Goal: Transaction & Acquisition: Purchase product/service

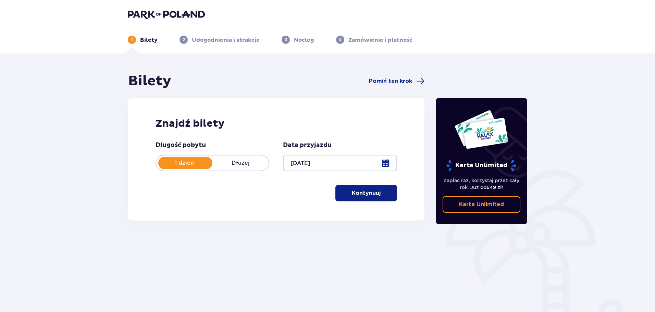
click at [368, 196] on p "Kontynuuj" at bounding box center [366, 193] width 29 height 8
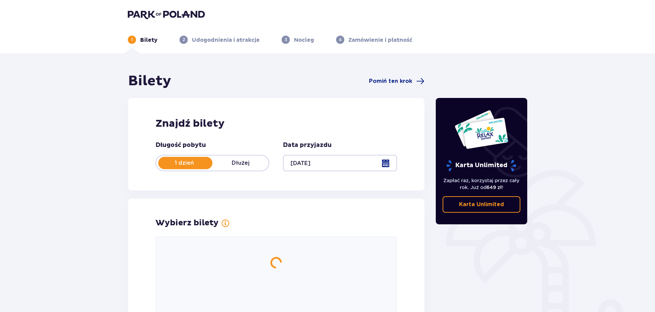
scroll to position [86, 0]
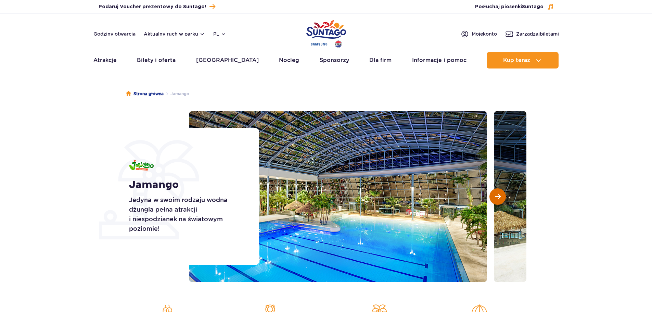
click at [495, 197] on button "Następny slajd" at bounding box center [498, 196] width 16 height 16
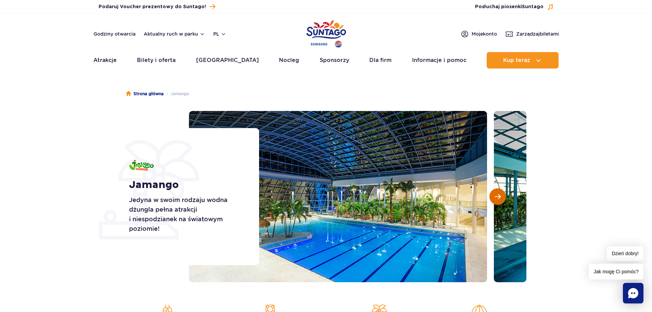
click at [495, 197] on button "Następny slajd" at bounding box center [498, 196] width 16 height 16
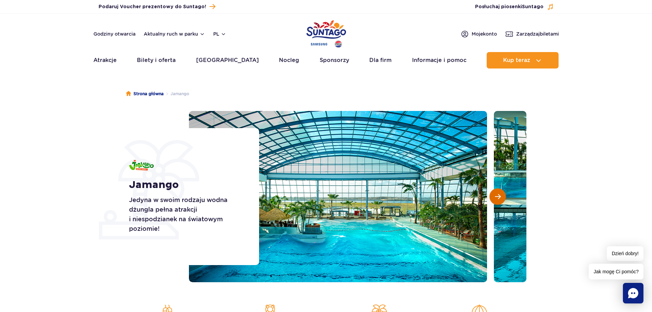
click at [495, 197] on button "Następny slajd" at bounding box center [498, 196] width 16 height 16
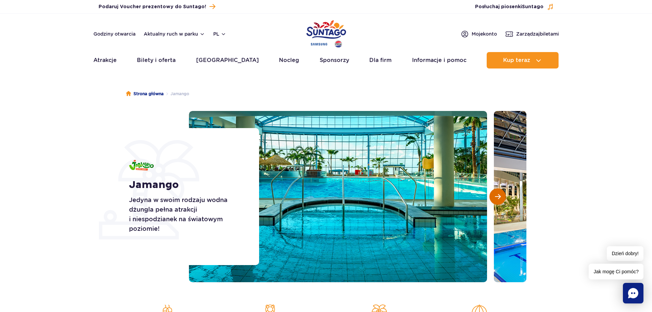
click at [495, 197] on button "Następny slajd" at bounding box center [498, 196] width 16 height 16
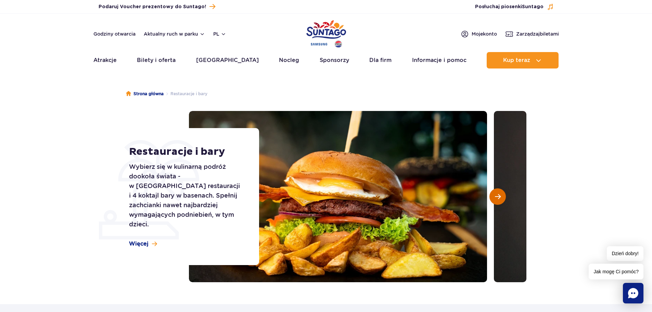
click at [497, 196] on span "Następny slajd" at bounding box center [498, 196] width 6 height 6
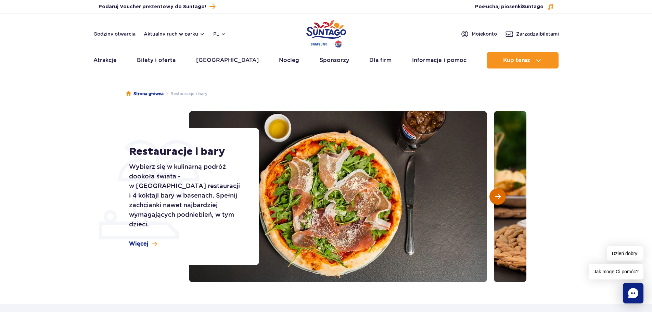
click at [497, 196] on span "Następny slajd" at bounding box center [498, 196] width 6 height 6
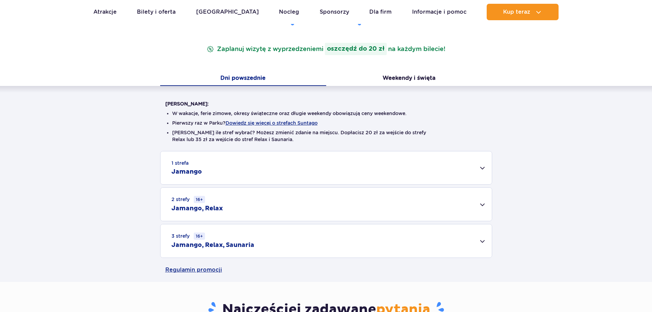
scroll to position [103, 0]
